Goal: Communication & Community: Answer question/provide support

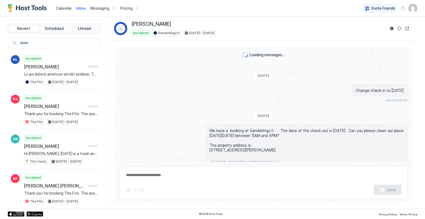
scroll to position [994, 0]
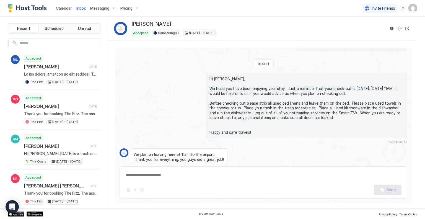
click at [64, 10] on span "Calendar" at bounding box center [64, 8] width 16 height 5
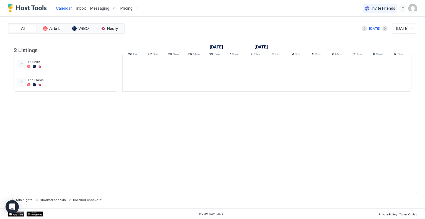
scroll to position [0, 307]
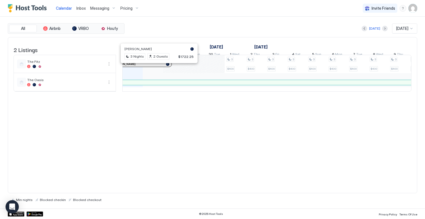
drag, startPoint x: 156, startPoint y: 67, endPoint x: 144, endPoint y: 68, distance: 12.2
click at [144, 66] on div "[PERSON_NAME]" at bounding box center [141, 64] width 56 height 4
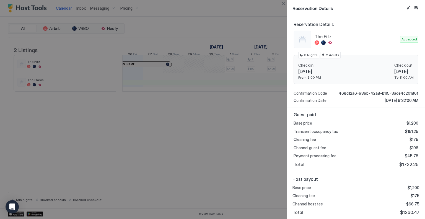
scroll to position [0, 0]
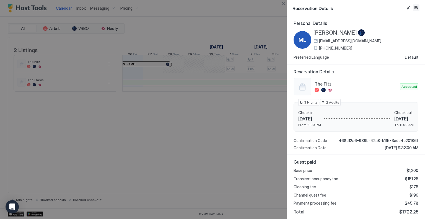
click at [416, 8] on button "Inbox" at bounding box center [416, 7] width 7 height 7
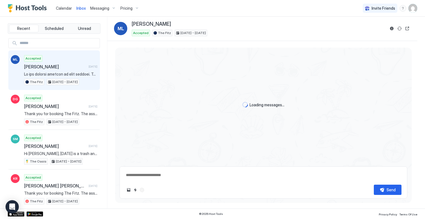
type textarea "*"
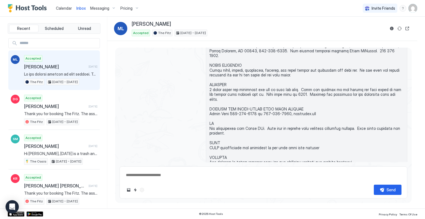
scroll to position [288, 0]
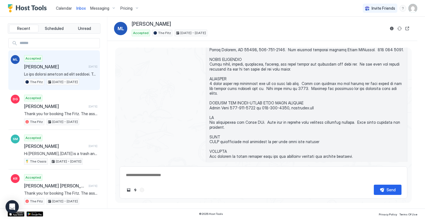
scroll to position [290, 0]
type textarea "*"
